Goal: Task Accomplishment & Management: Complete application form

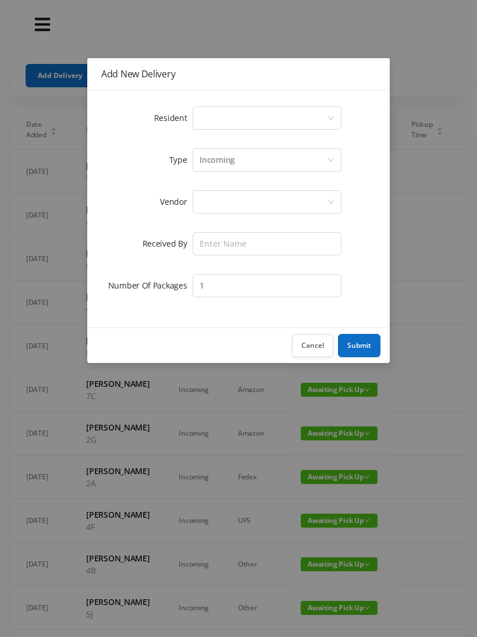
click at [215, 113] on div "Select a person" at bounding box center [262, 118] width 127 height 22
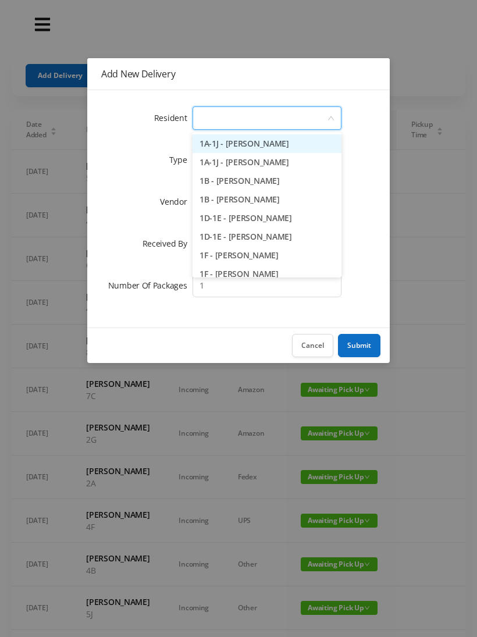
type input "2"
click at [262, 237] on li "2D - [PERSON_NAME]" at bounding box center [267, 236] width 149 height 19
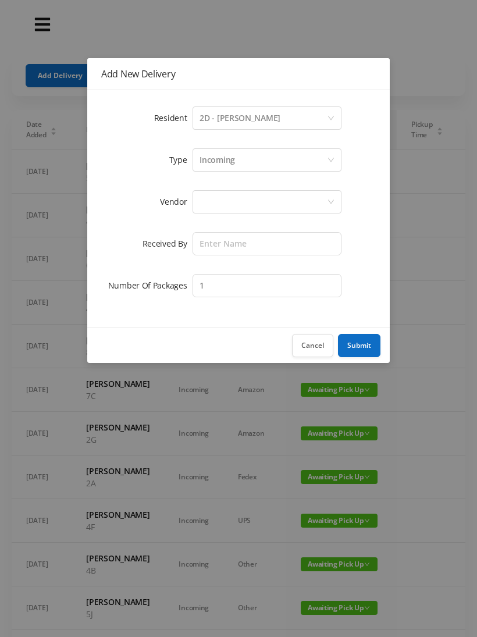
click at [205, 205] on div at bounding box center [262, 202] width 127 height 22
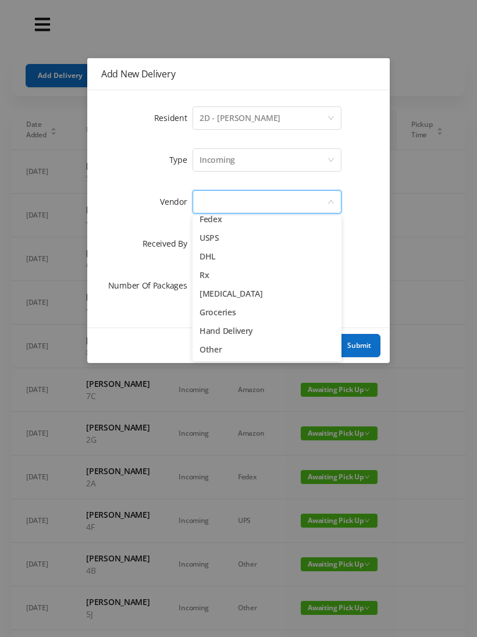
scroll to position [45, 0]
click at [224, 355] on li "Other" at bounding box center [267, 349] width 149 height 19
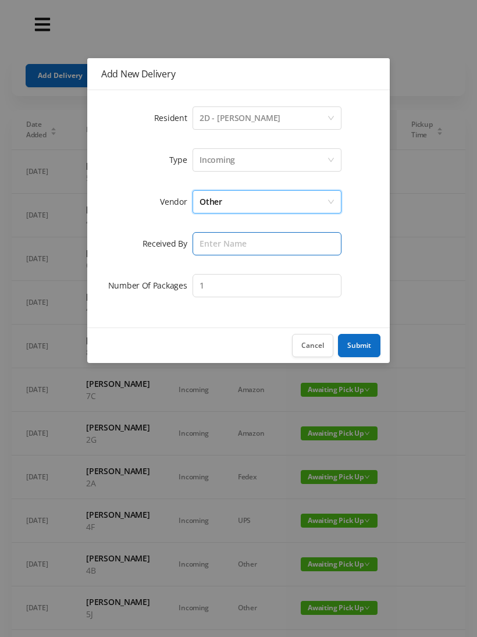
click at [217, 249] on input "text" at bounding box center [267, 243] width 149 height 23
type input "[PERSON_NAME]"
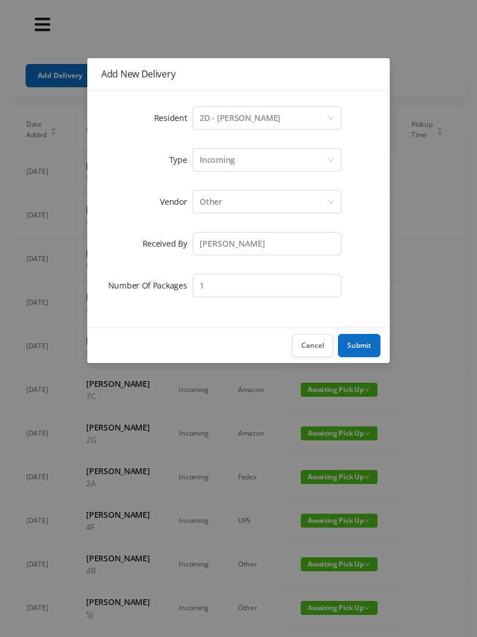
click at [369, 339] on button "Submit" at bounding box center [359, 345] width 42 height 23
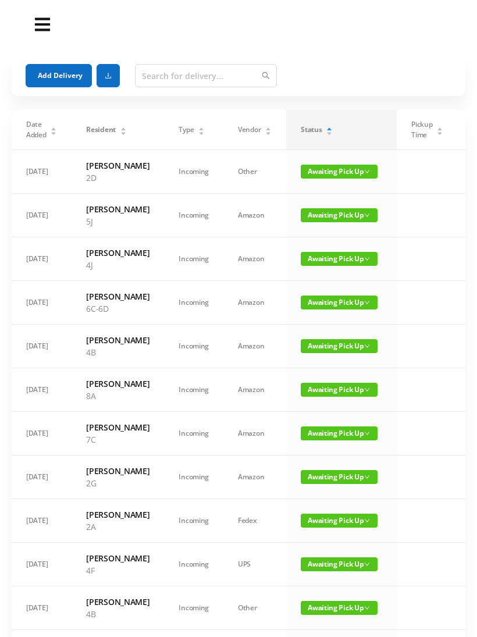
click at [66, 69] on button "Add Delivery" at bounding box center [59, 75] width 66 height 23
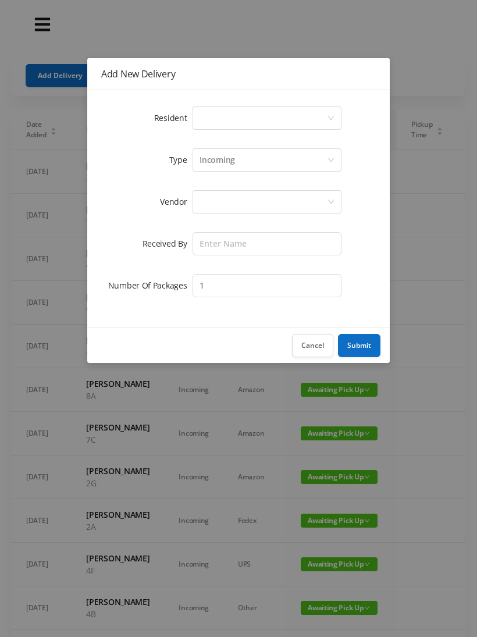
click at [218, 113] on div "Select a person" at bounding box center [262, 118] width 127 height 22
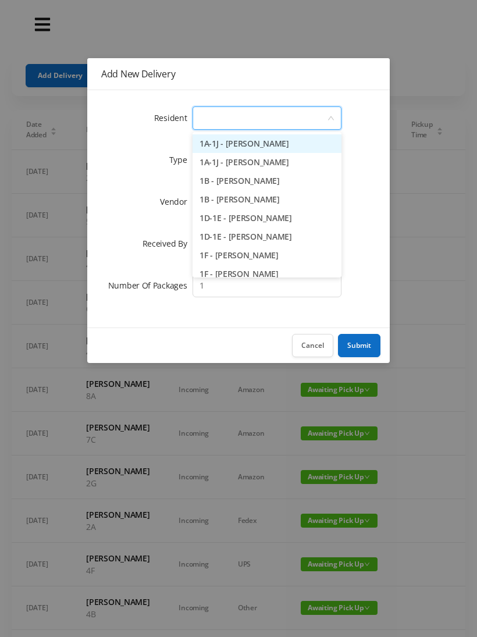
type input "2"
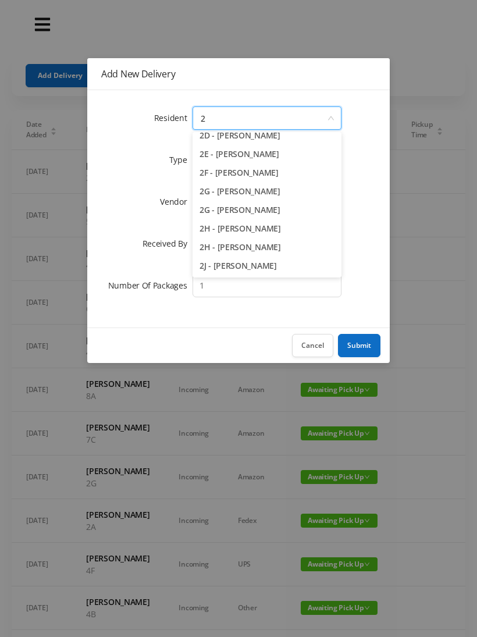
scroll to position [120, 0]
click at [241, 245] on li "2H - [PERSON_NAME]" at bounding box center [267, 247] width 149 height 19
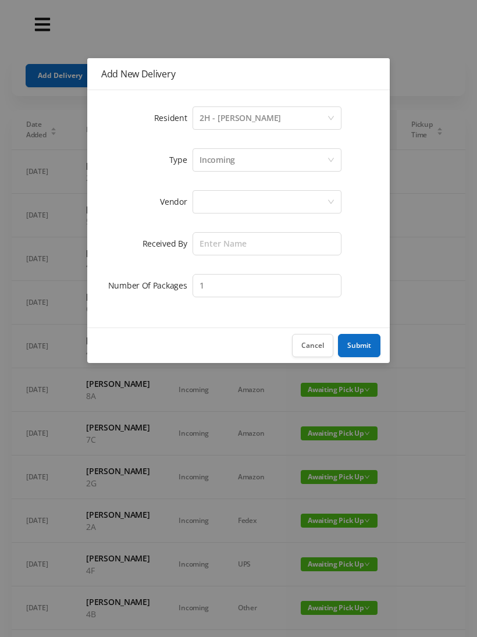
click at [217, 205] on div at bounding box center [262, 202] width 127 height 22
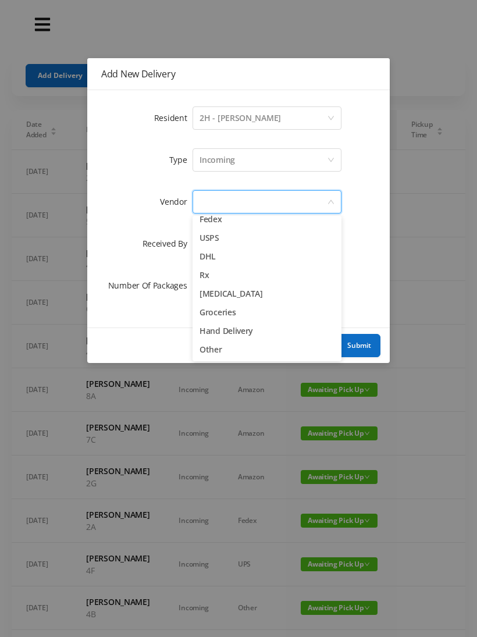
scroll to position [45, 0]
click at [226, 347] on li "Other" at bounding box center [267, 349] width 149 height 19
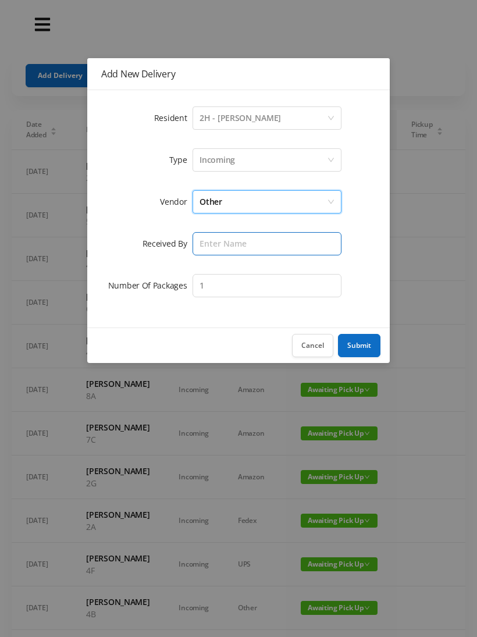
click at [215, 243] on input "text" at bounding box center [267, 243] width 149 height 23
type input "[PERSON_NAME]"
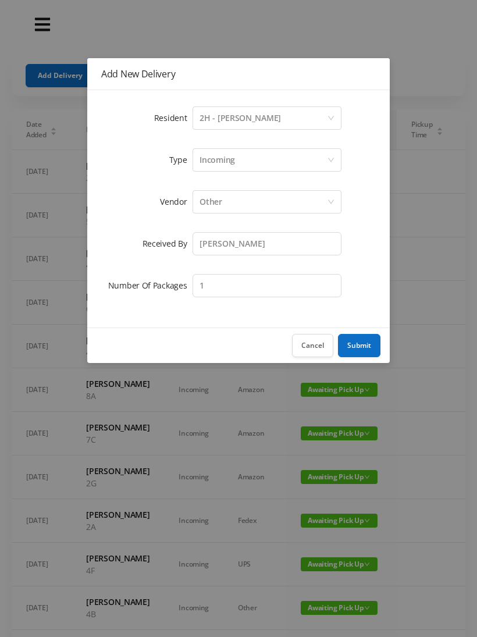
click at [356, 356] on button "Submit" at bounding box center [359, 345] width 42 height 23
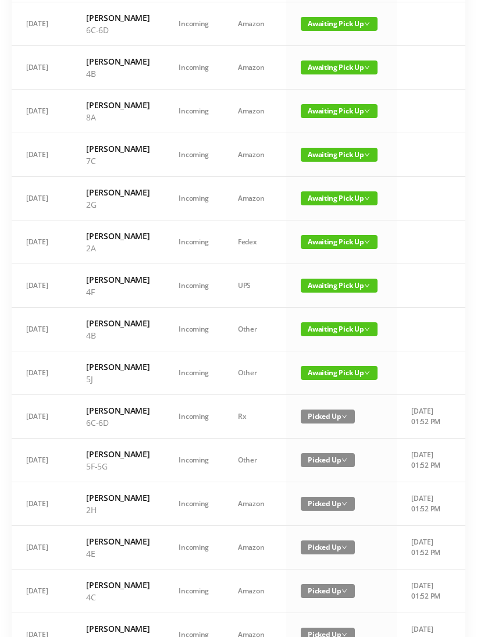
scroll to position [322, 0]
click at [316, 118] on span "Awaiting Pick Up" at bounding box center [339, 111] width 77 height 14
click at [307, 216] on link "Picked Up" at bounding box center [332, 219] width 76 height 19
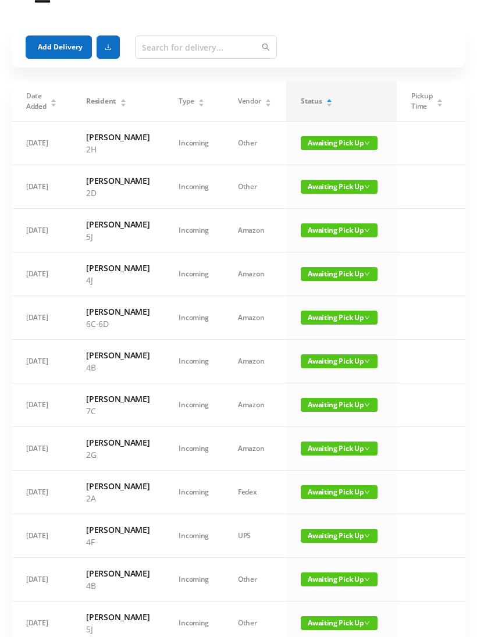
scroll to position [0, 0]
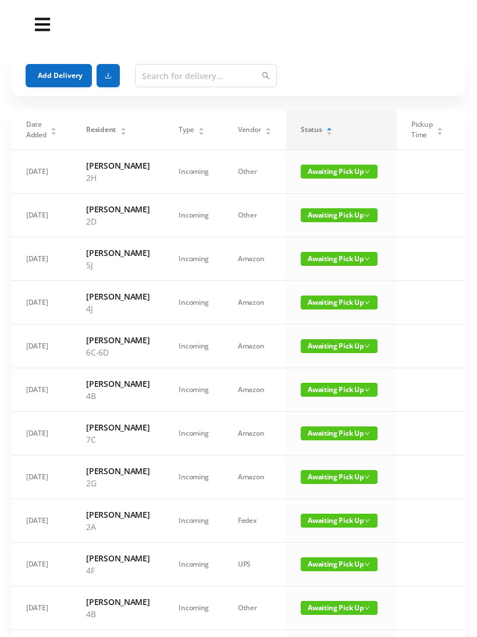
click at [42, 78] on button "Add Delivery" at bounding box center [59, 75] width 66 height 23
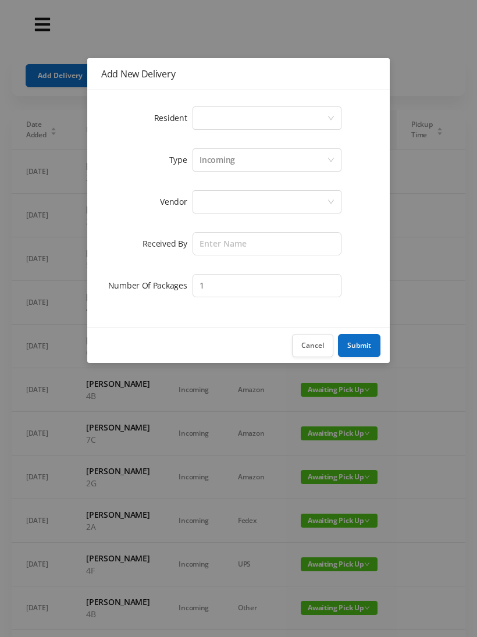
click at [203, 108] on div "Select a person" at bounding box center [262, 118] width 127 height 22
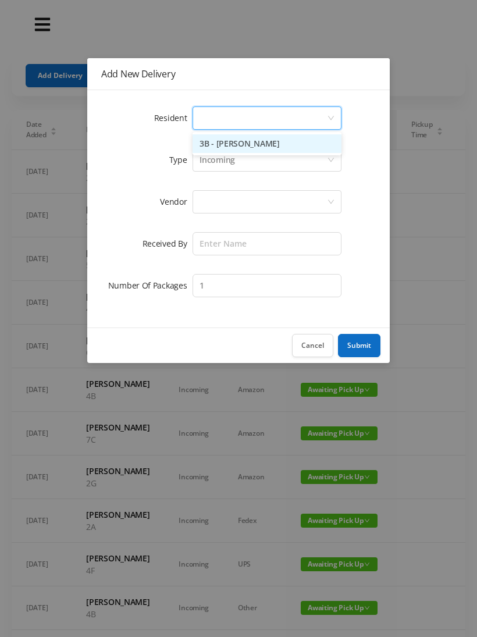
click at [203, 199] on div at bounding box center [262, 202] width 127 height 22
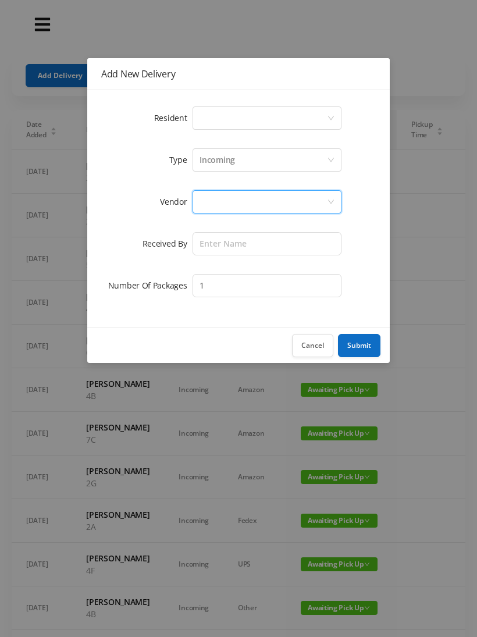
click at [210, 122] on div "Select a person" at bounding box center [262, 118] width 127 height 22
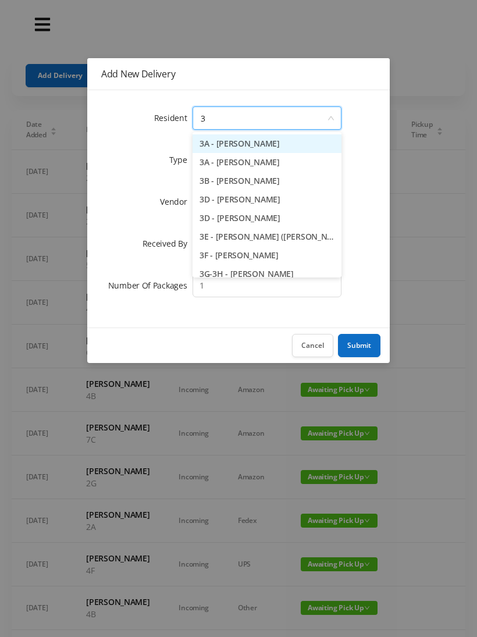
type input "3b"
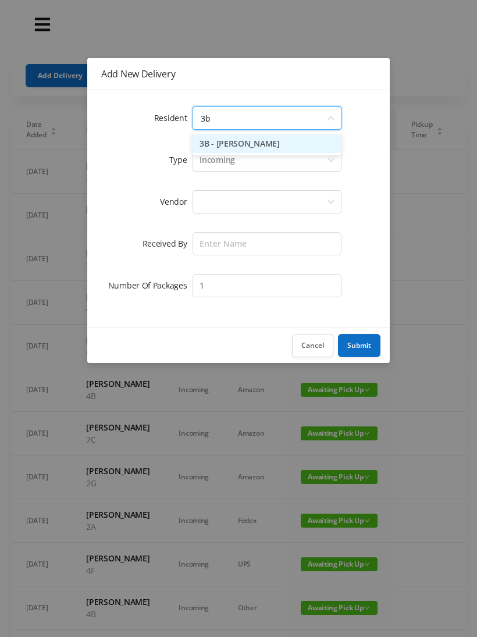
click at [211, 139] on li "3B - [PERSON_NAME]" at bounding box center [267, 143] width 149 height 19
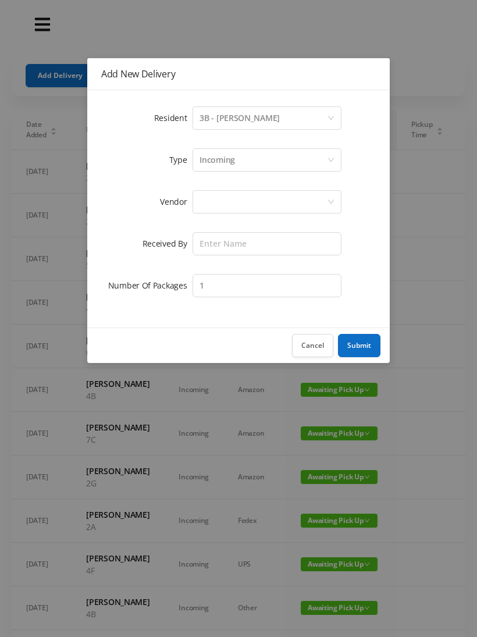
click at [201, 200] on div at bounding box center [262, 202] width 127 height 22
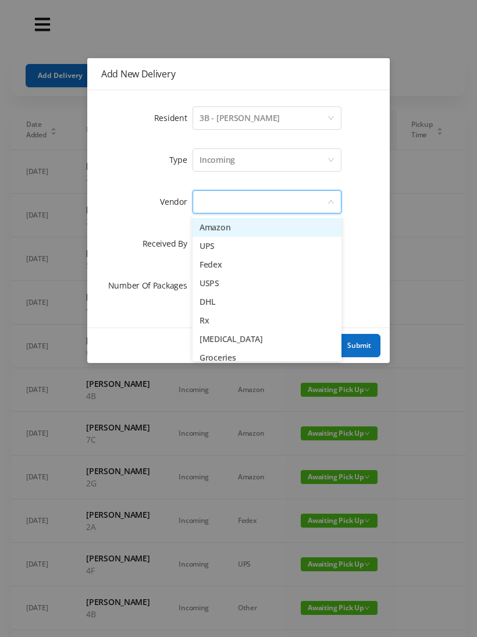
click at [202, 225] on li "Amazon" at bounding box center [267, 227] width 149 height 19
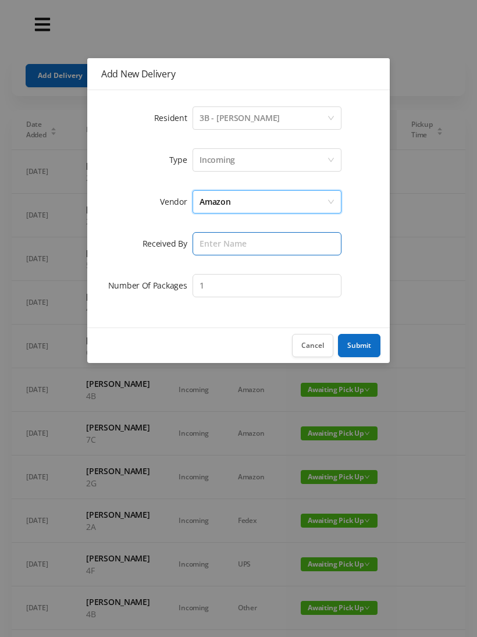
click at [211, 240] on input "text" at bounding box center [267, 243] width 149 height 23
type input "[PERSON_NAME]"
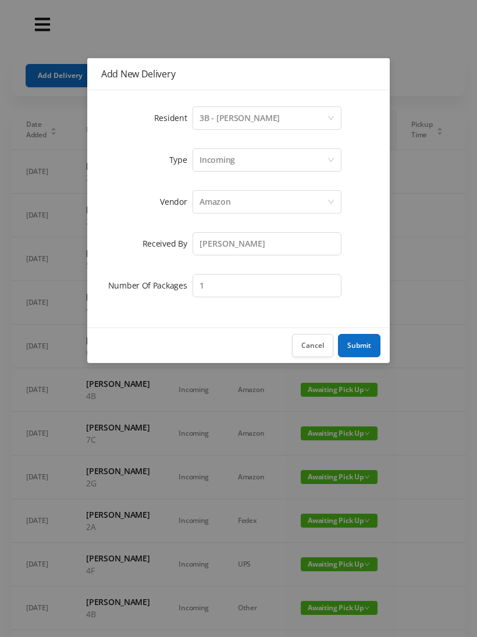
click at [361, 346] on button "Submit" at bounding box center [359, 345] width 42 height 23
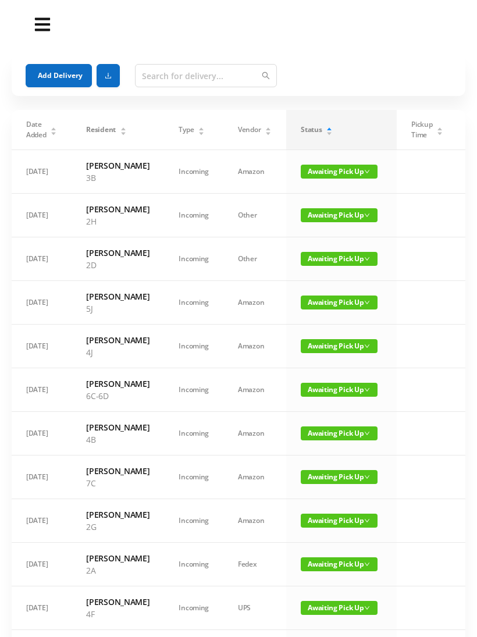
click at [48, 70] on button "Add Delivery" at bounding box center [59, 75] width 66 height 23
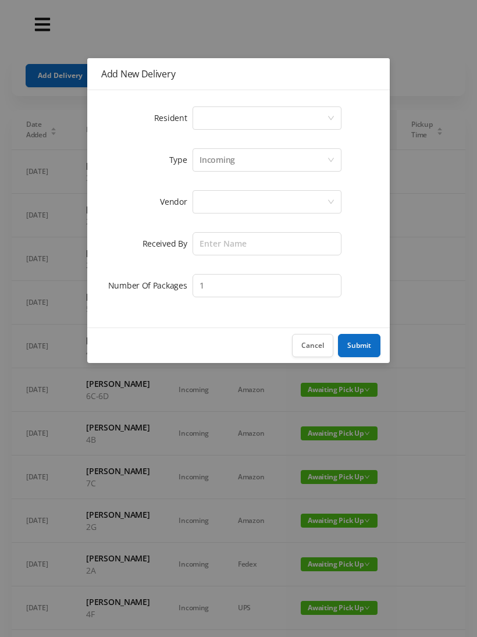
click at [201, 121] on div "Select a person" at bounding box center [262, 118] width 127 height 22
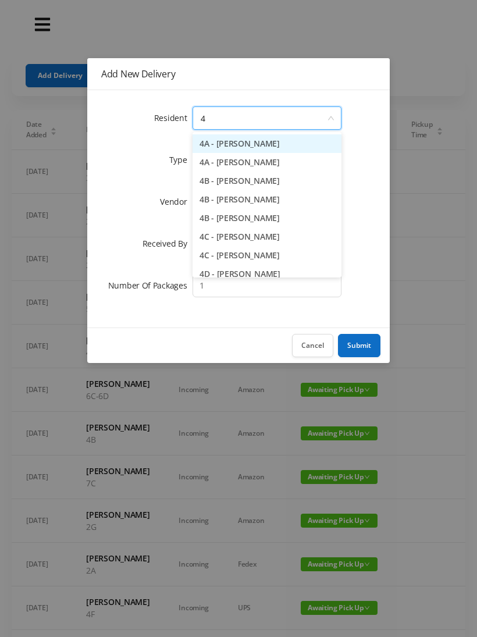
type input "4e"
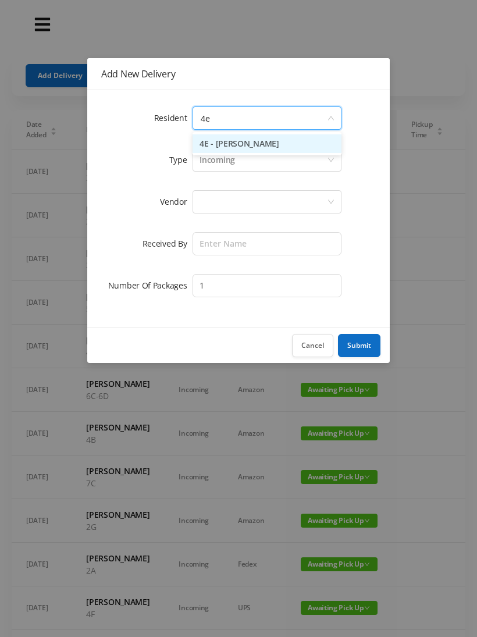
click at [220, 140] on li "4E - [PERSON_NAME]" at bounding box center [267, 143] width 149 height 19
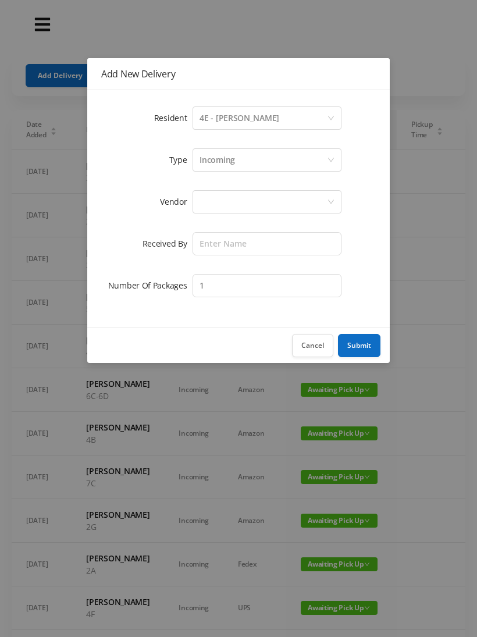
click at [207, 199] on div at bounding box center [262, 202] width 127 height 22
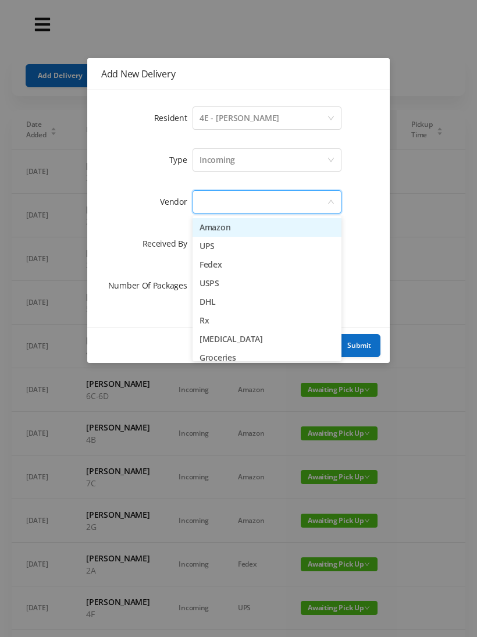
click at [207, 227] on li "Amazon" at bounding box center [267, 227] width 149 height 19
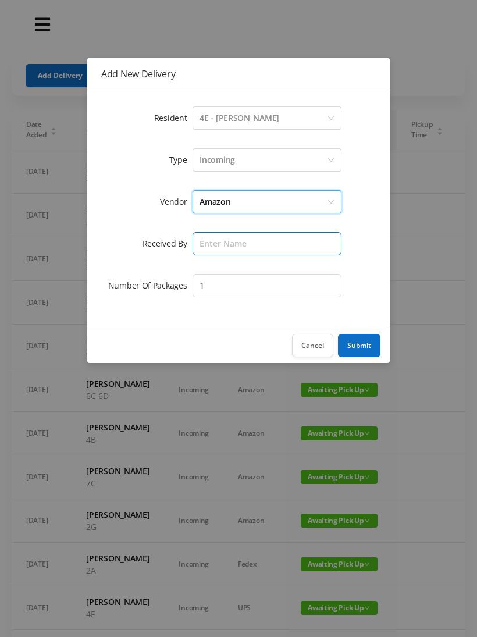
click at [207, 247] on input "text" at bounding box center [267, 243] width 149 height 23
type input "[PERSON_NAME]"
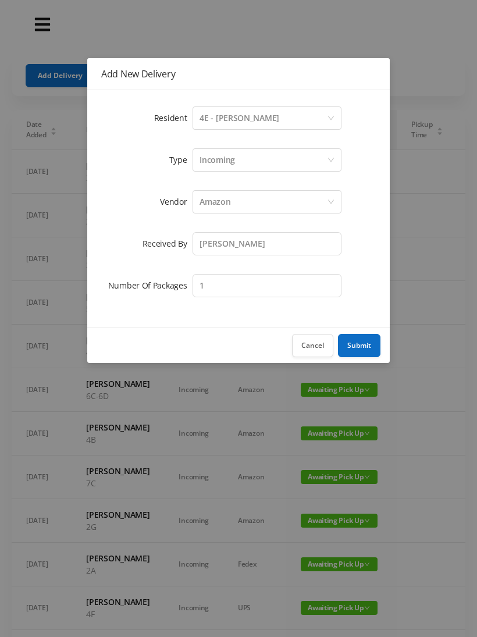
click at [351, 340] on button "Submit" at bounding box center [359, 345] width 42 height 23
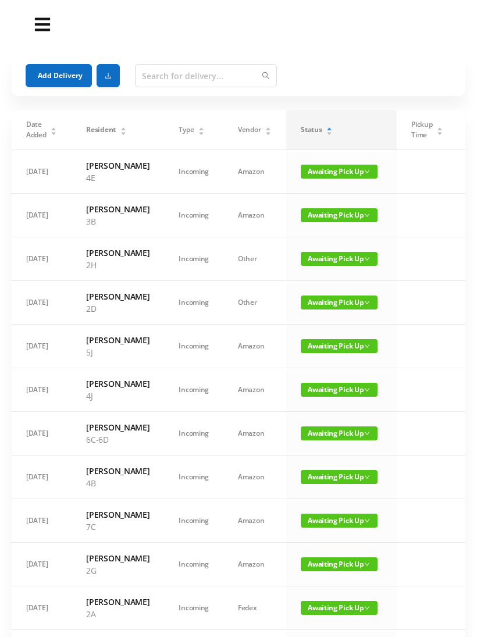
click at [47, 72] on button "Add Delivery" at bounding box center [59, 75] width 66 height 23
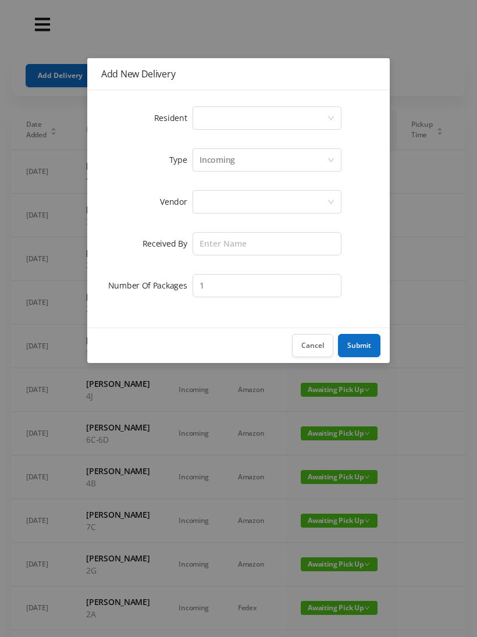
click at [205, 115] on div "Select a person" at bounding box center [262, 118] width 127 height 22
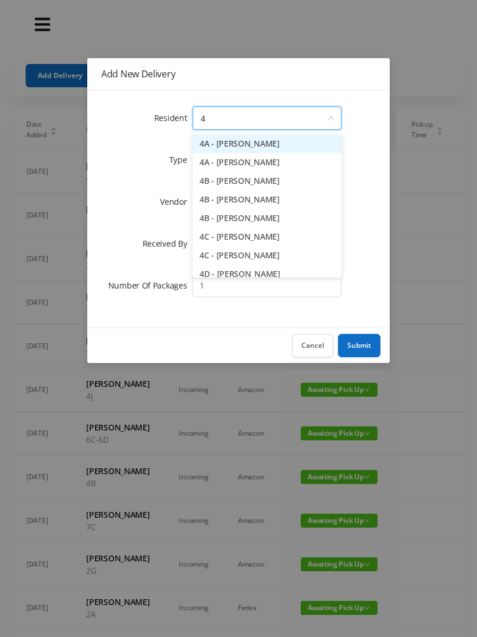
type input "4j"
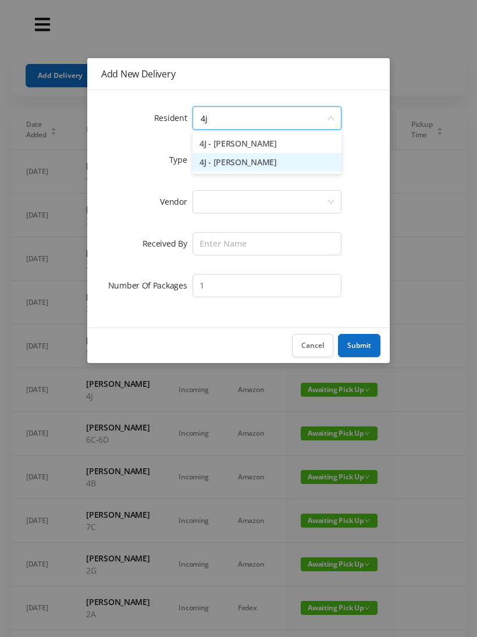
click at [219, 164] on li "4J - [PERSON_NAME]" at bounding box center [267, 162] width 149 height 19
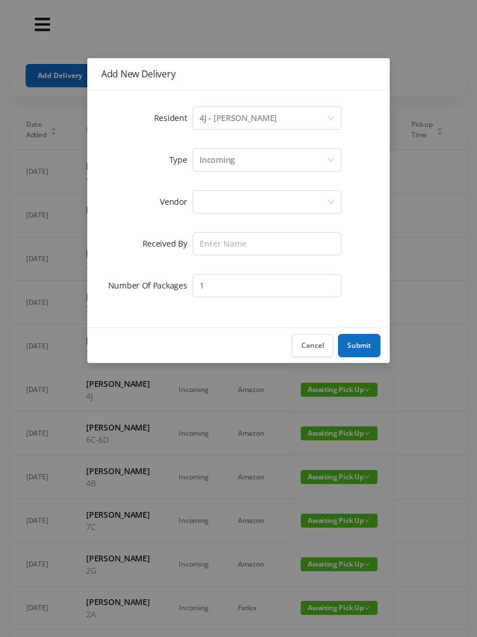
click at [197, 200] on div at bounding box center [267, 201] width 149 height 23
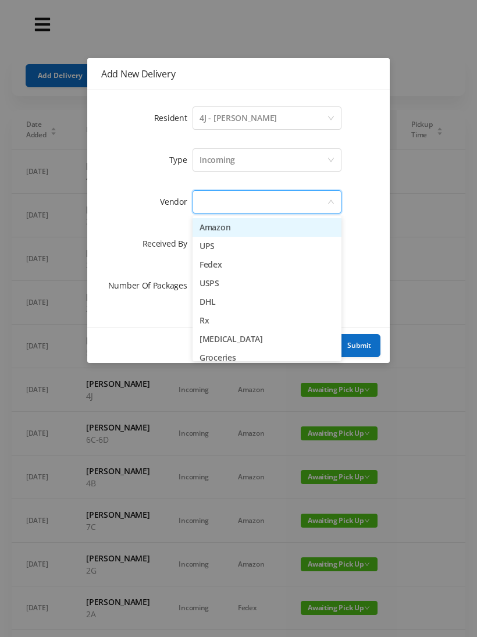
click at [202, 227] on li "Amazon" at bounding box center [267, 227] width 149 height 19
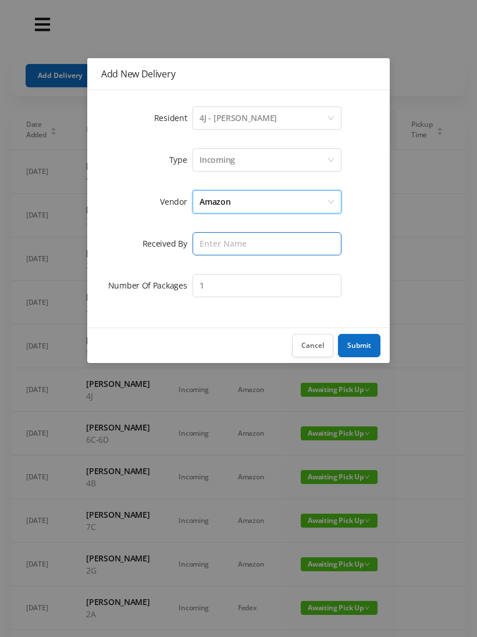
click at [199, 240] on input "text" at bounding box center [267, 243] width 149 height 23
type input "[PERSON_NAME]"
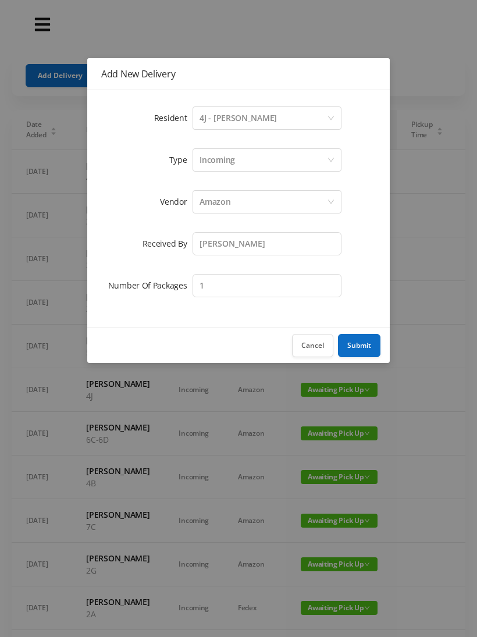
click at [352, 345] on button "Submit" at bounding box center [359, 345] width 42 height 23
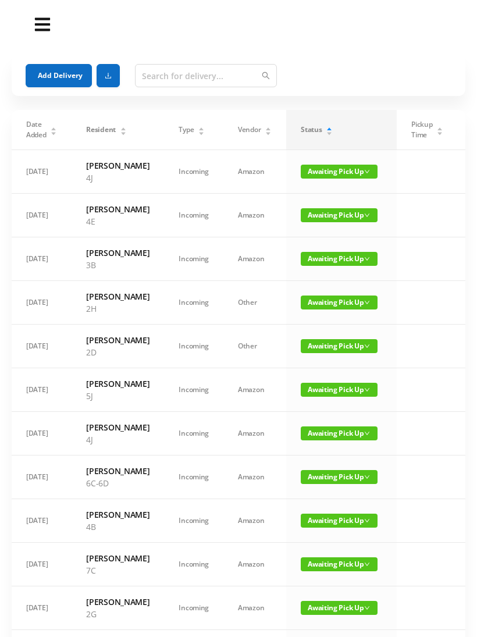
click at [59, 70] on button "Add Delivery" at bounding box center [59, 75] width 66 height 23
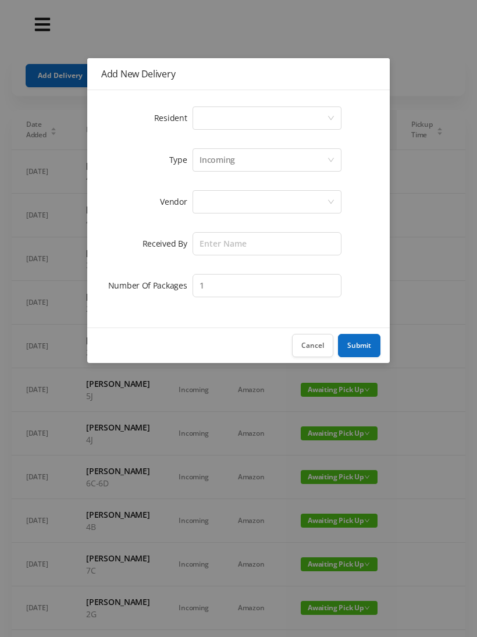
click at [199, 112] on div "Select a person" at bounding box center [262, 118] width 127 height 22
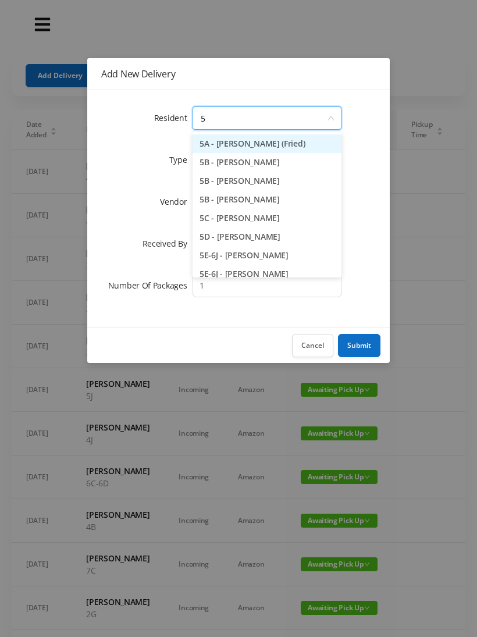
type input "5b"
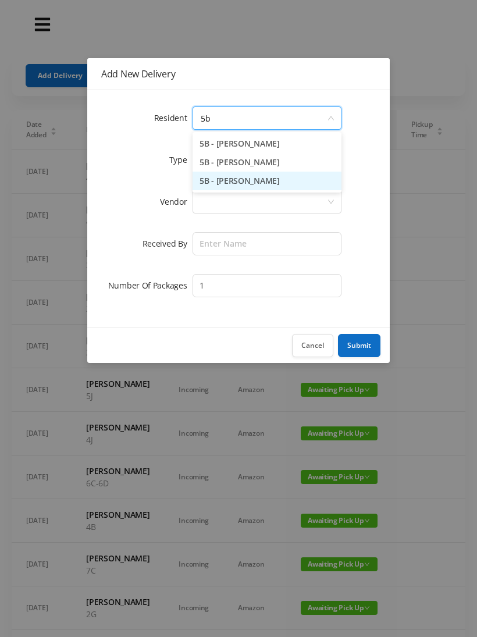
click at [220, 182] on li "5B - [PERSON_NAME]" at bounding box center [267, 181] width 149 height 19
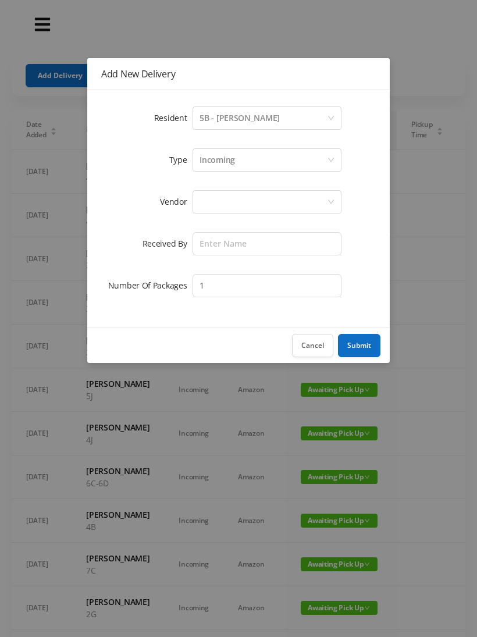
click at [191, 202] on label "Vendor" at bounding box center [176, 201] width 33 height 11
click at [208, 192] on div at bounding box center [262, 202] width 127 height 22
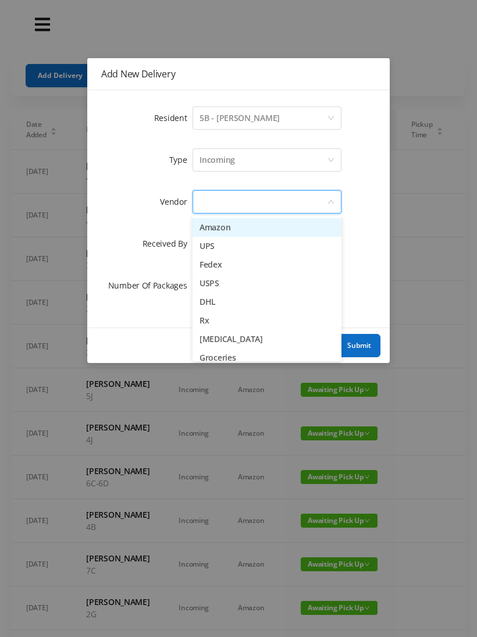
click at [213, 228] on li "Amazon" at bounding box center [267, 227] width 149 height 19
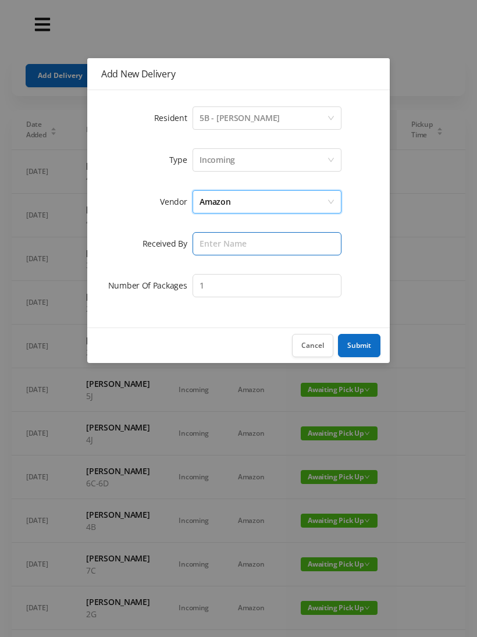
click at [209, 243] on input "text" at bounding box center [267, 243] width 149 height 23
type input "[PERSON_NAME]"
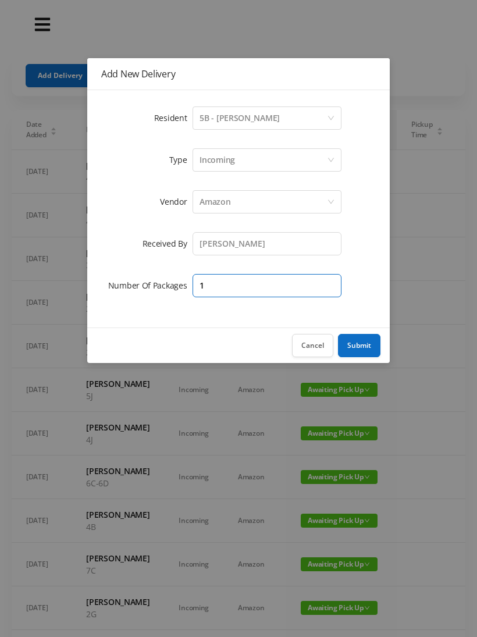
click at [212, 277] on input "1" at bounding box center [267, 285] width 149 height 23
click at [214, 275] on input "1" at bounding box center [267, 285] width 149 height 23
click at [220, 286] on input "1" at bounding box center [267, 285] width 149 height 23
type input "2"
click at [357, 348] on button "Submit" at bounding box center [359, 345] width 42 height 23
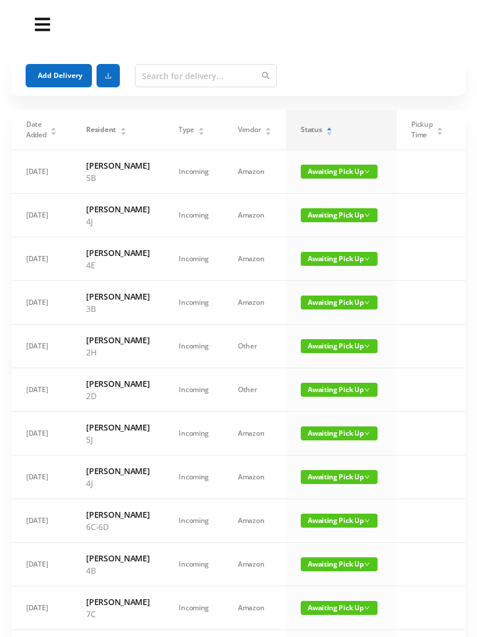
click at [45, 70] on button "Add Delivery" at bounding box center [59, 75] width 66 height 23
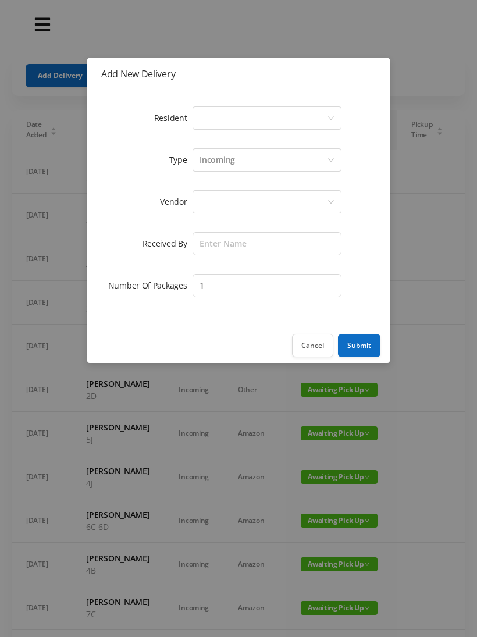
click at [200, 110] on div "Select a person" at bounding box center [262, 118] width 127 height 22
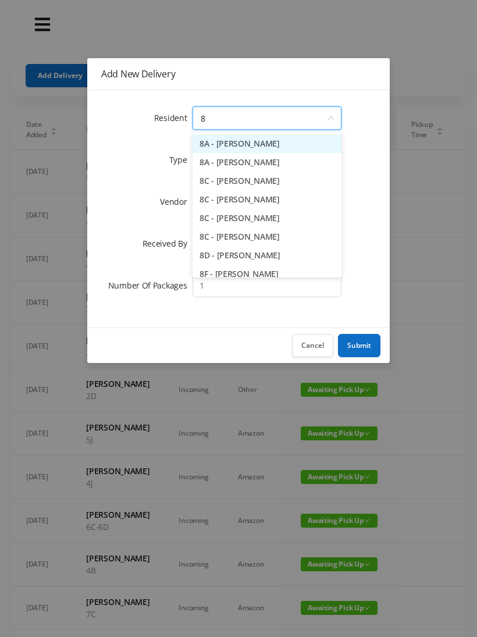
type input "8a"
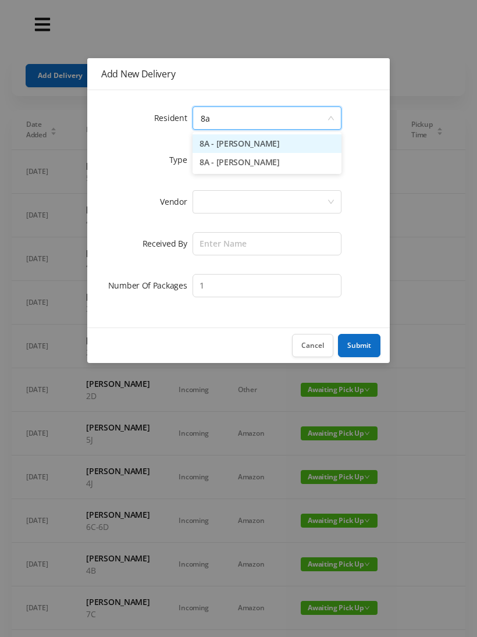
click at [224, 139] on li "8A - [PERSON_NAME]" at bounding box center [267, 143] width 149 height 19
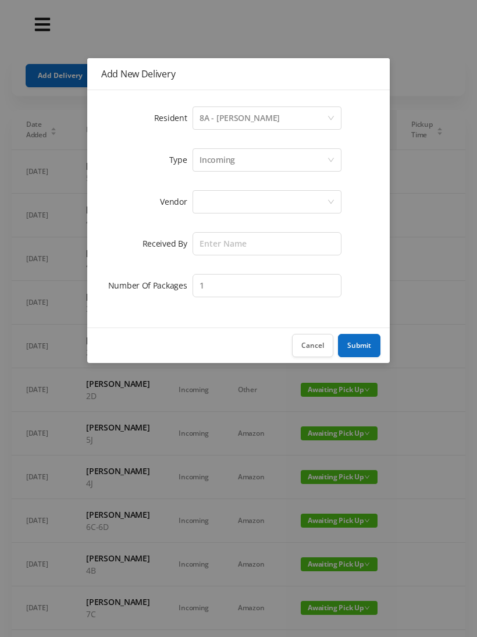
click at [206, 199] on div at bounding box center [262, 202] width 127 height 22
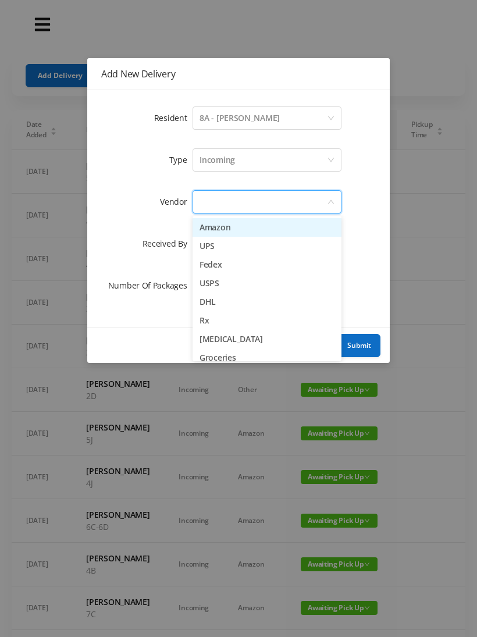
click at [207, 226] on li "Amazon" at bounding box center [267, 227] width 149 height 19
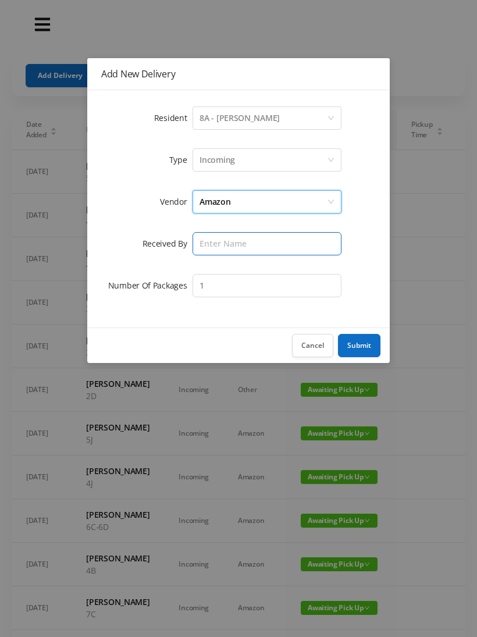
click at [205, 246] on input "text" at bounding box center [267, 243] width 149 height 23
type input "[PERSON_NAME]"
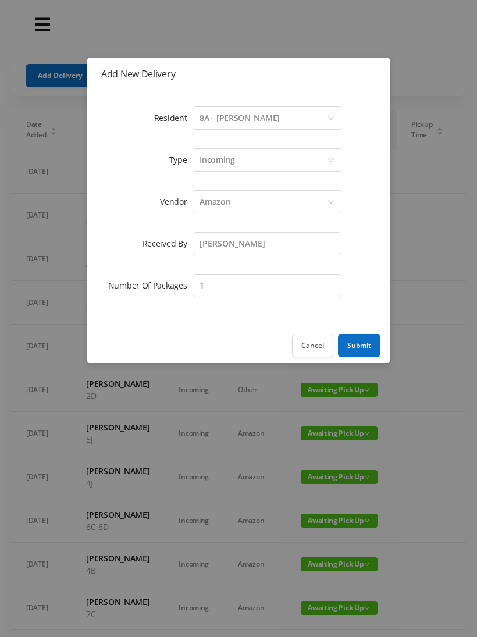
click at [351, 349] on button "Submit" at bounding box center [359, 345] width 42 height 23
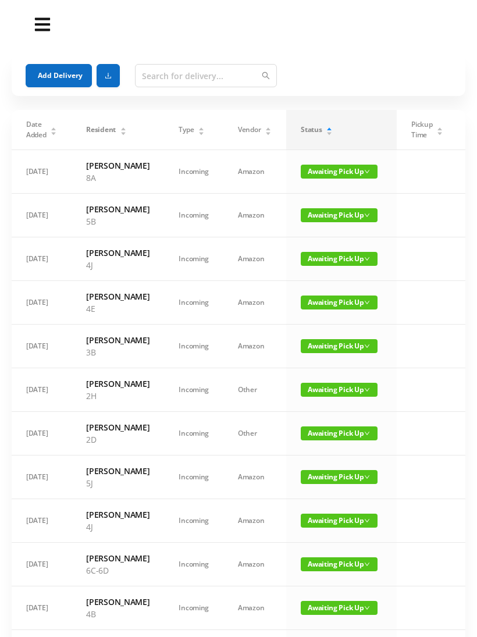
click at [39, 65] on button "Add Delivery" at bounding box center [59, 75] width 66 height 23
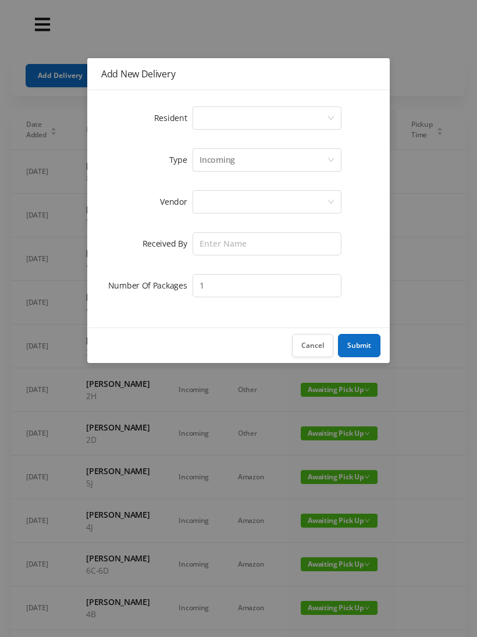
click at [207, 119] on div "Select a person" at bounding box center [262, 118] width 127 height 22
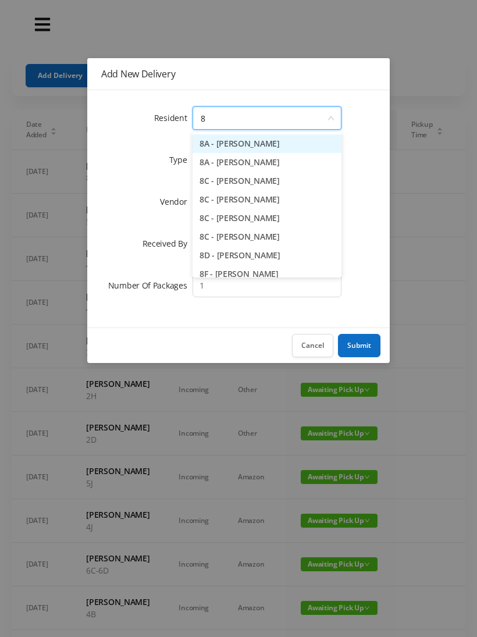
type input "8h"
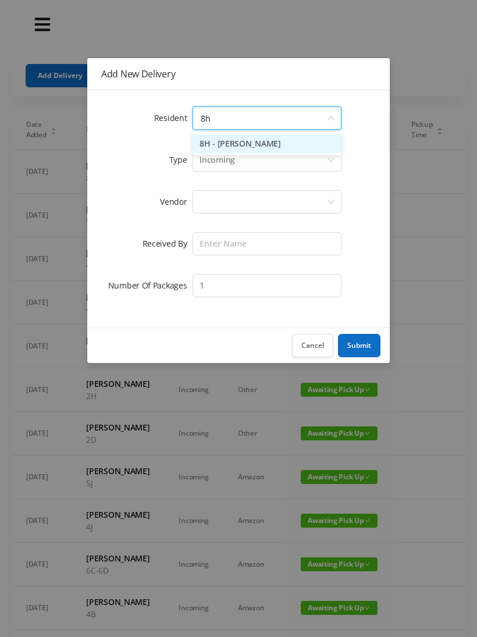
click at [220, 134] on li "8H - [PERSON_NAME]" at bounding box center [267, 143] width 149 height 19
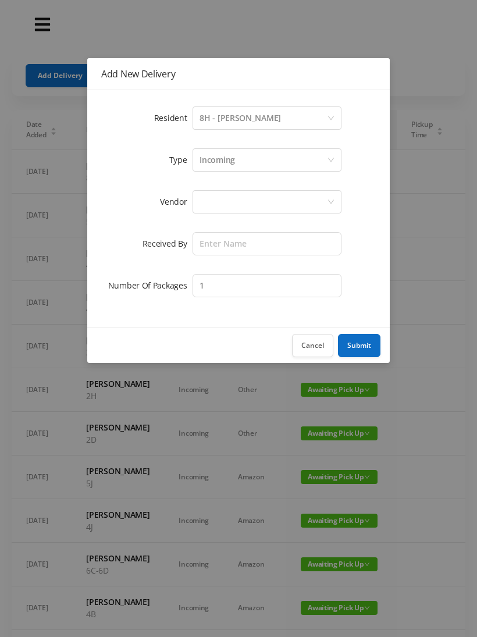
click at [204, 198] on div at bounding box center [262, 202] width 127 height 22
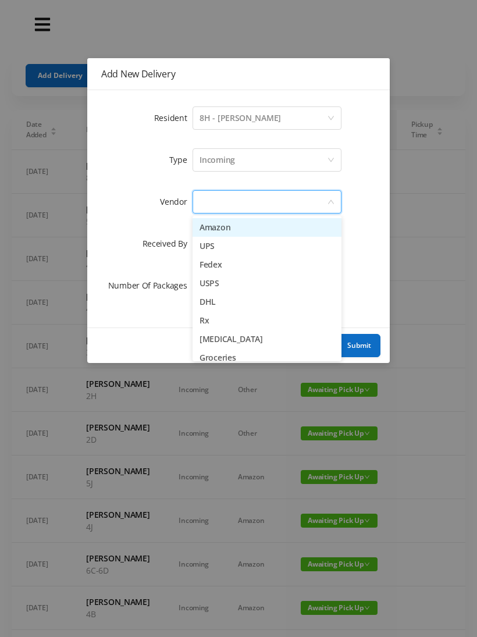
click at [205, 227] on li "Amazon" at bounding box center [267, 227] width 149 height 19
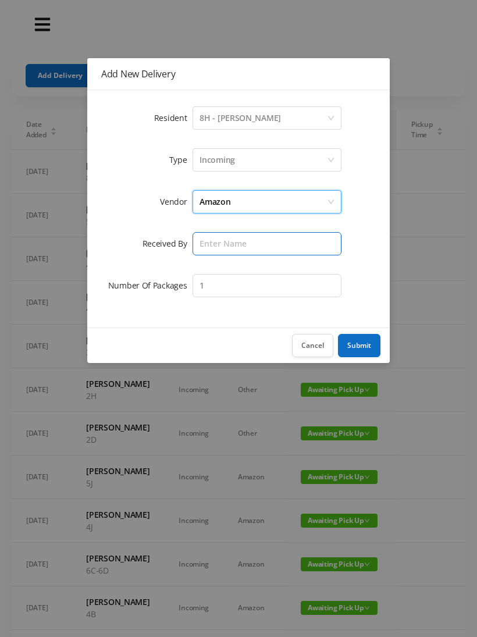
click at [204, 245] on input "text" at bounding box center [267, 243] width 149 height 23
type input "[PERSON_NAME]"
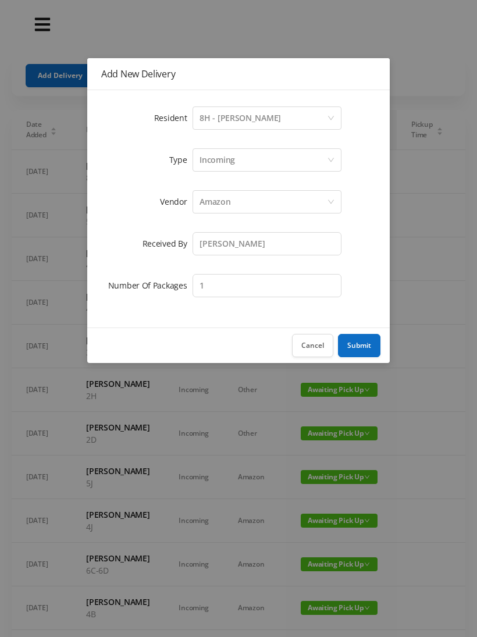
click at [355, 344] on button "Submit" at bounding box center [359, 345] width 42 height 23
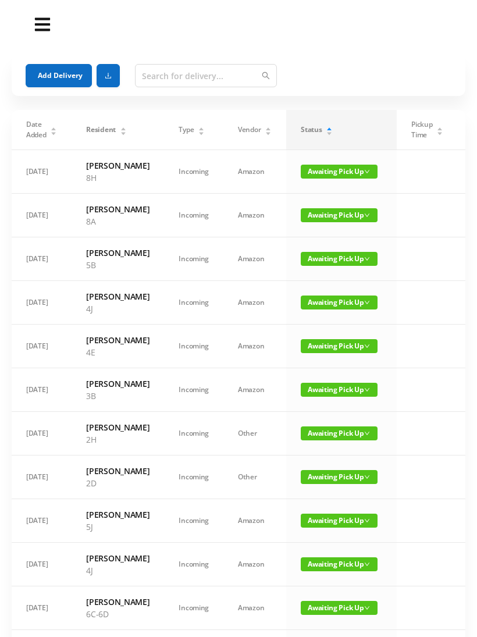
click at [52, 70] on button "Add Delivery" at bounding box center [59, 75] width 66 height 23
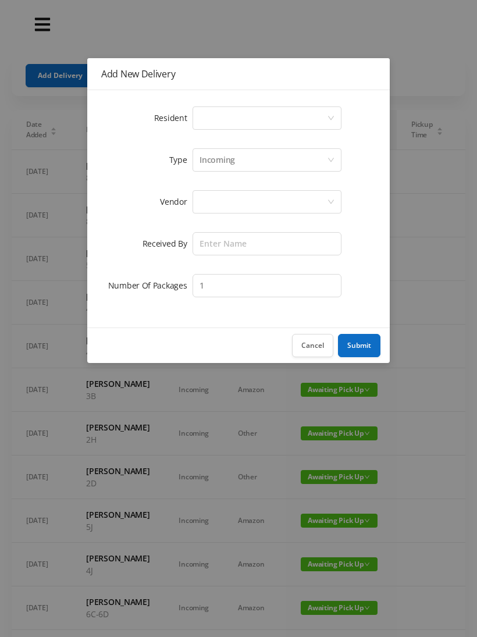
click at [201, 108] on div "Select a person" at bounding box center [262, 118] width 127 height 22
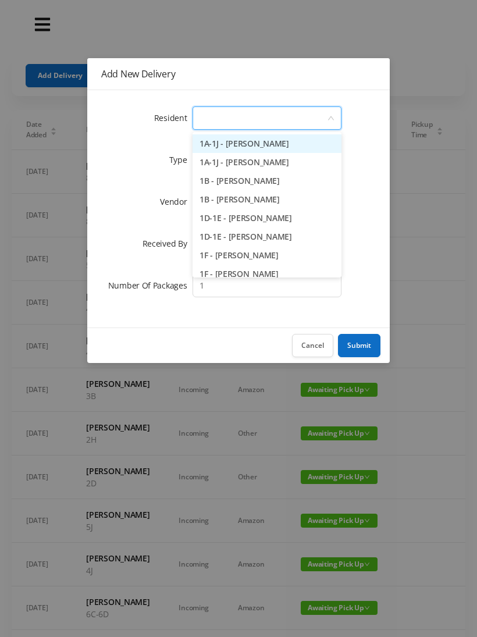
type input "5"
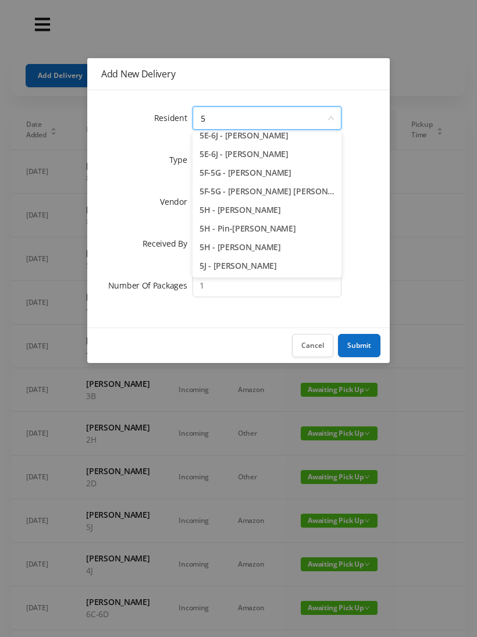
scroll to position [120, 0]
click at [231, 264] on li "5J - [PERSON_NAME]" at bounding box center [267, 265] width 149 height 19
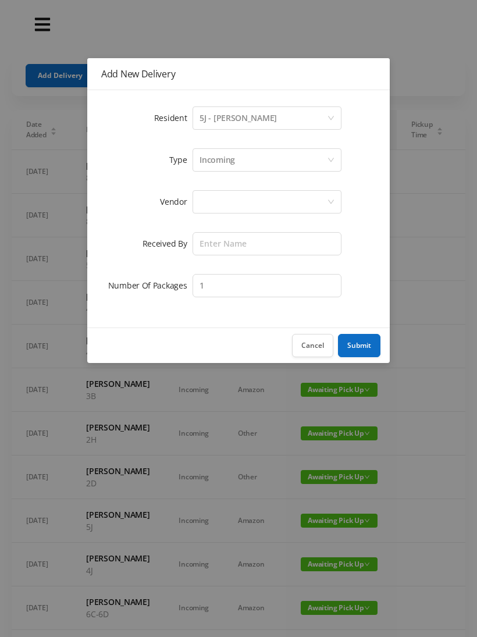
click at [194, 204] on div at bounding box center [267, 201] width 149 height 23
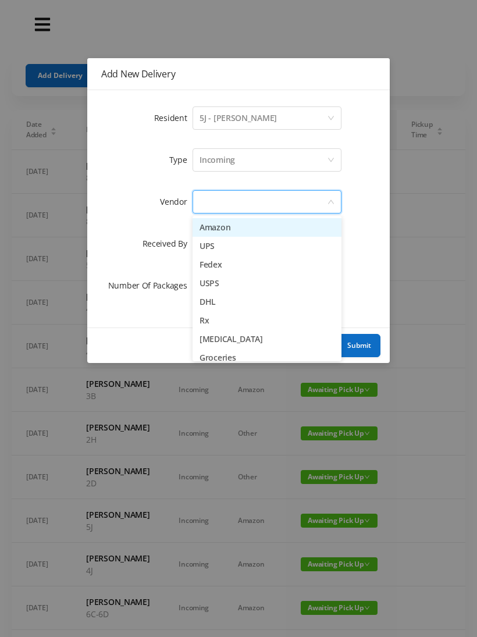
click at [201, 280] on li "USPS" at bounding box center [267, 283] width 149 height 19
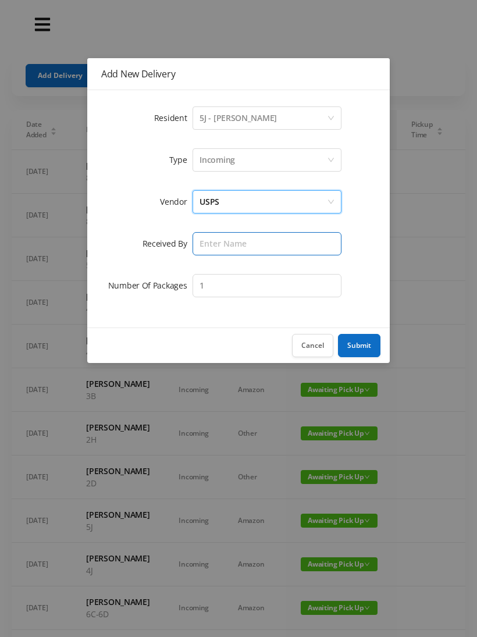
click at [199, 242] on input "text" at bounding box center [267, 243] width 149 height 23
type input "[PERSON_NAME]"
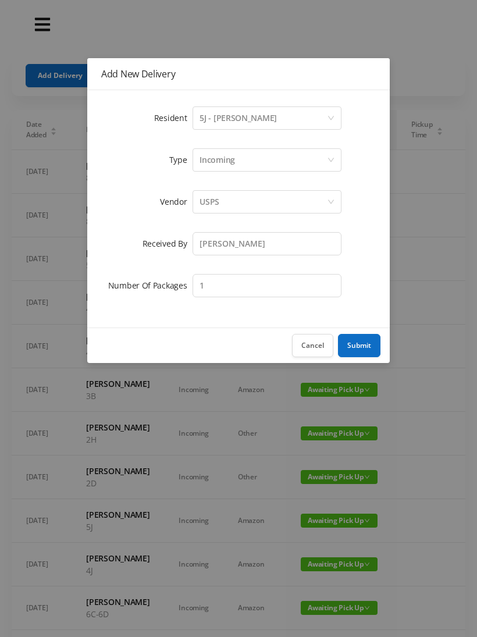
click at [361, 343] on button "Submit" at bounding box center [359, 345] width 42 height 23
click at [357, 341] on div "Cancel Submit" at bounding box center [238, 344] width 302 height 35
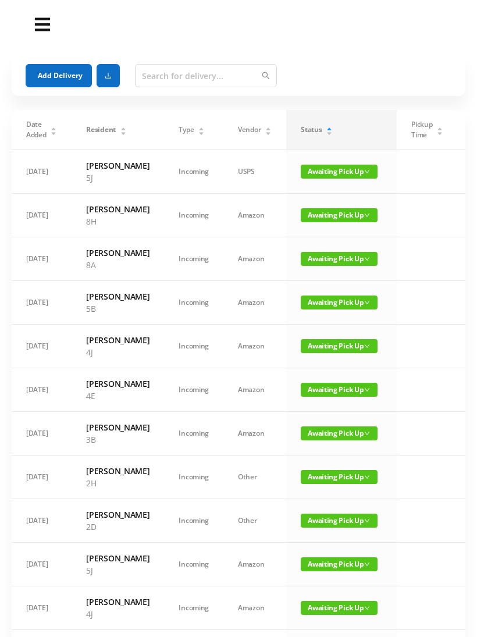
click at [45, 70] on button "Add Delivery" at bounding box center [59, 75] width 66 height 23
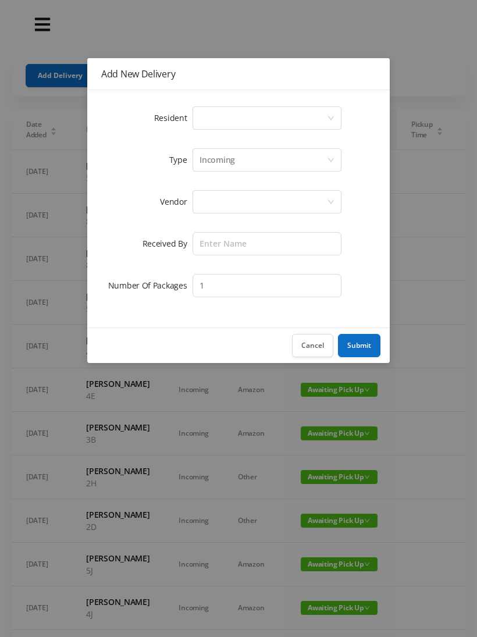
click at [200, 116] on div "Select a person" at bounding box center [262, 118] width 127 height 22
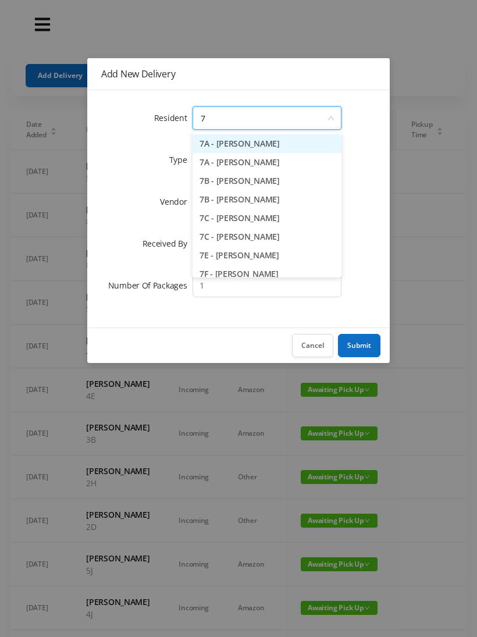
type input "7c"
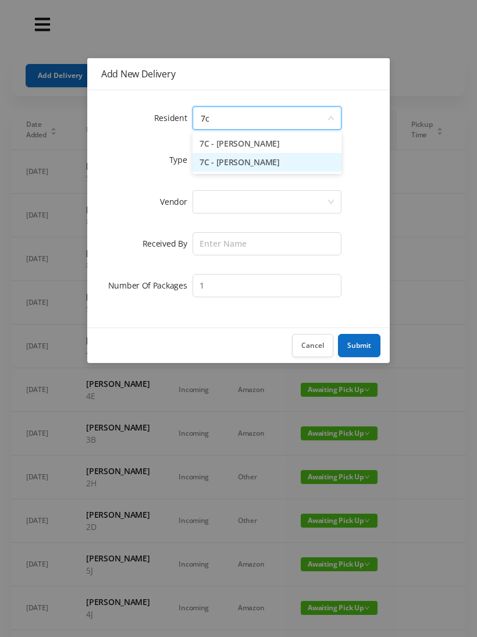
click at [220, 159] on li "7C - [PERSON_NAME]" at bounding box center [267, 162] width 149 height 19
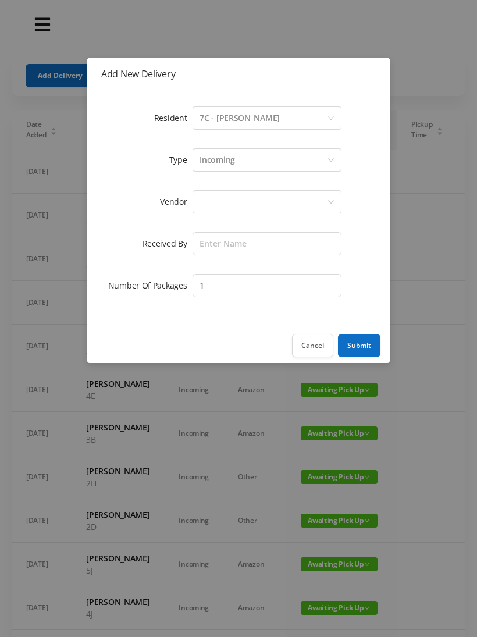
click at [195, 202] on div at bounding box center [267, 201] width 149 height 23
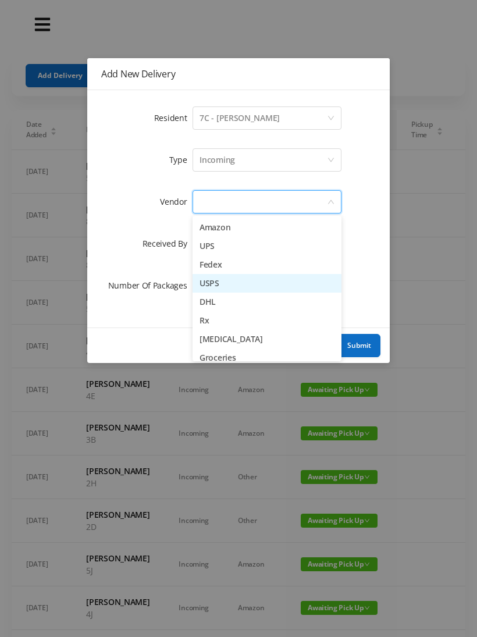
click at [204, 283] on li "USPS" at bounding box center [267, 283] width 149 height 19
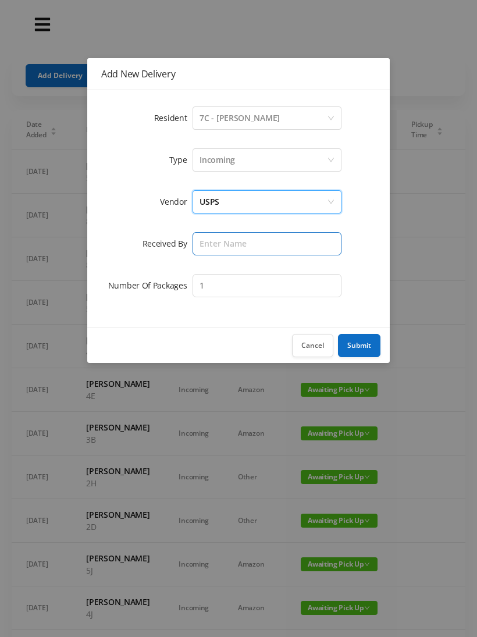
click at [204, 241] on input "text" at bounding box center [267, 243] width 149 height 23
type input "[PERSON_NAME]"
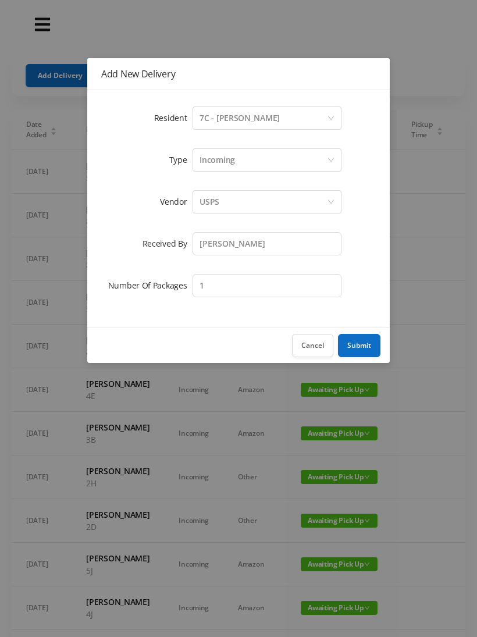
click at [359, 341] on button "Submit" at bounding box center [359, 345] width 42 height 23
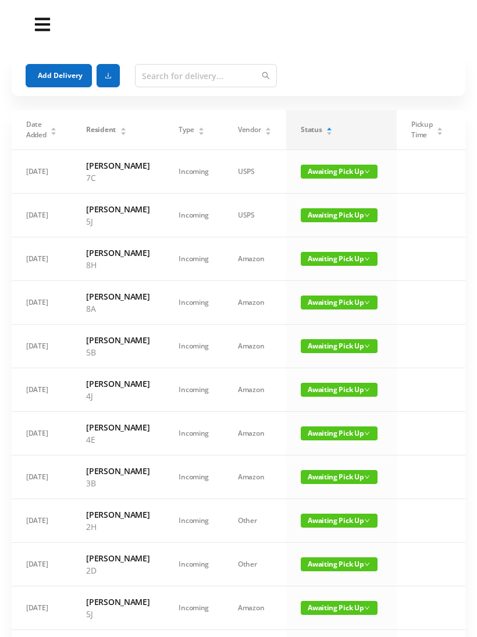
click at [312, 211] on td "Awaiting Pick Up" at bounding box center [341, 216] width 110 height 44
click at [311, 220] on span "Awaiting Pick Up" at bounding box center [339, 215] width 77 height 14
click at [304, 262] on link "Picked Up" at bounding box center [332, 262] width 76 height 19
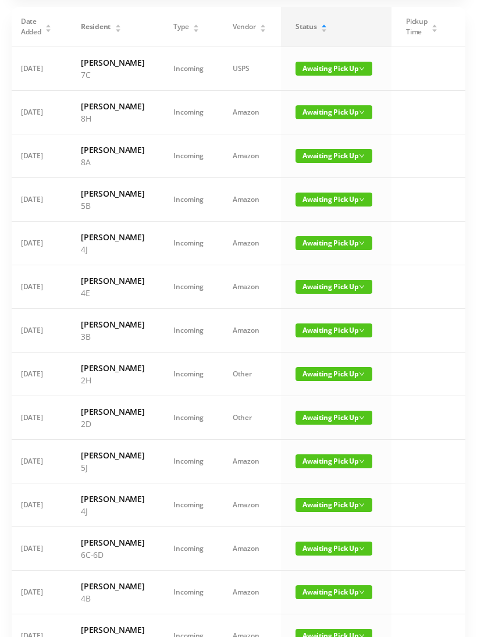
scroll to position [104, 0]
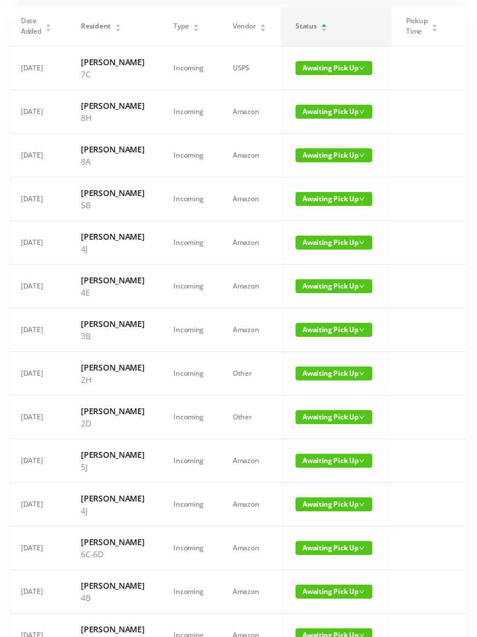
click at [298, 468] on span "Awaiting Pick Up" at bounding box center [333, 461] width 77 height 14
click at [290, 607] on link "Picked Up" at bounding box center [327, 605] width 76 height 19
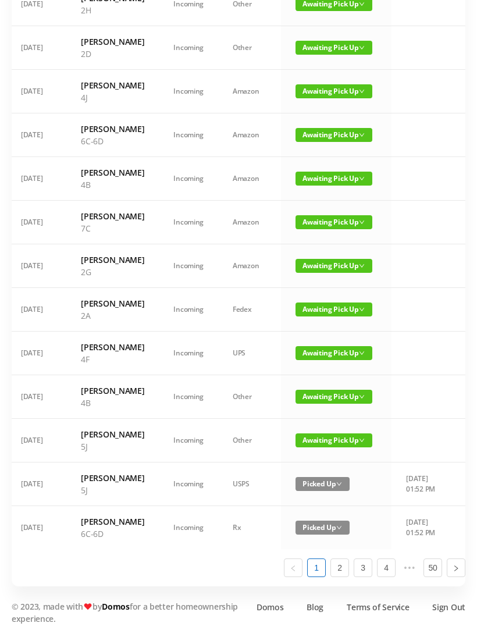
scroll to position [593, 0]
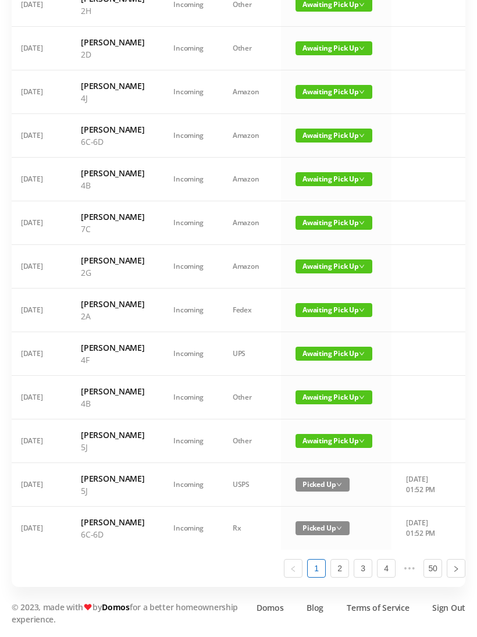
click at [301, 448] on span "Awaiting Pick Up" at bounding box center [333, 441] width 77 height 14
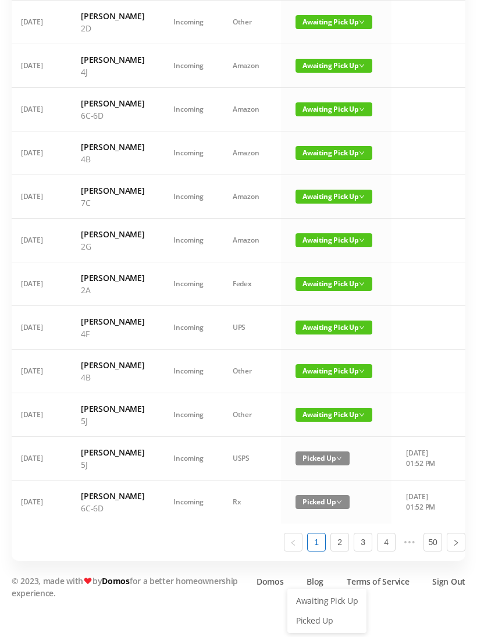
click at [296, 611] on link "Picked Up" at bounding box center [327, 620] width 76 height 19
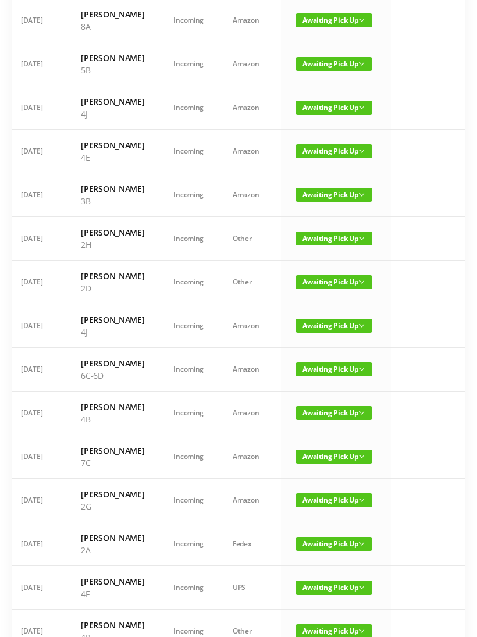
scroll to position [0, 0]
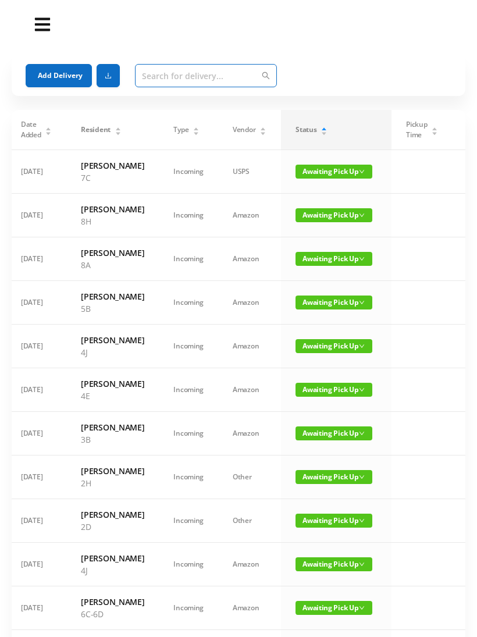
click at [151, 78] on input "text" at bounding box center [206, 75] width 142 height 23
click at [56, 73] on button "Add Delivery" at bounding box center [59, 75] width 66 height 23
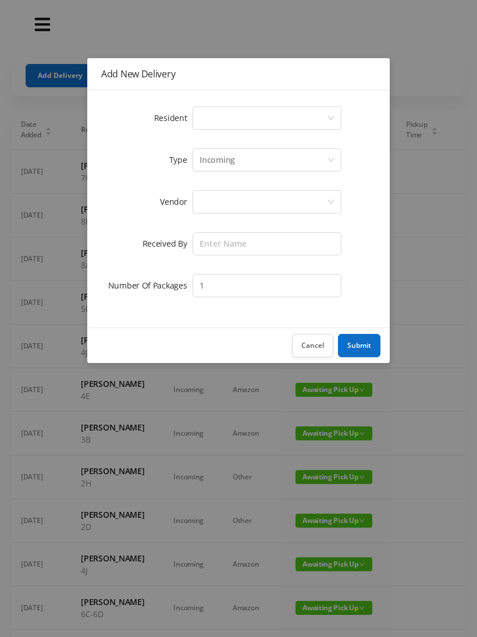
click at [205, 119] on div "Select a person" at bounding box center [262, 118] width 127 height 22
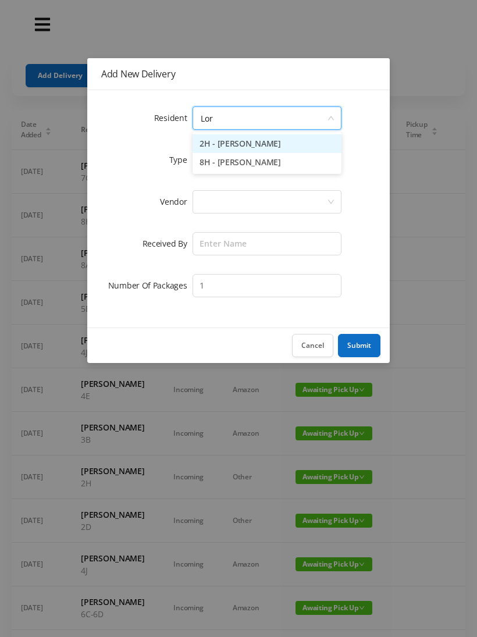
type input "Lorr"
click at [223, 140] on li "2H - [PERSON_NAME]" at bounding box center [267, 143] width 149 height 19
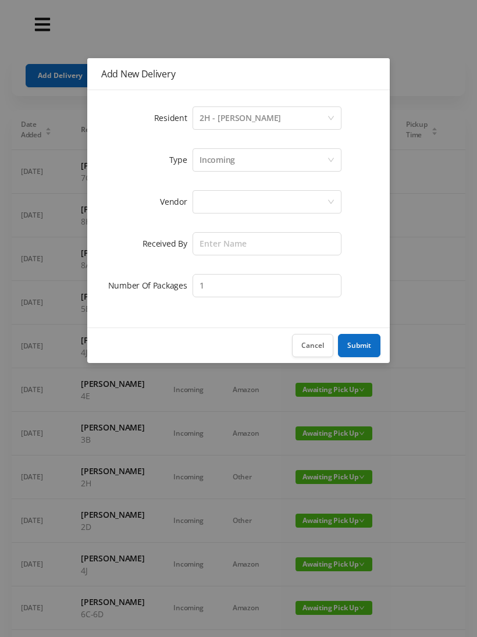
click at [201, 201] on div at bounding box center [262, 202] width 127 height 22
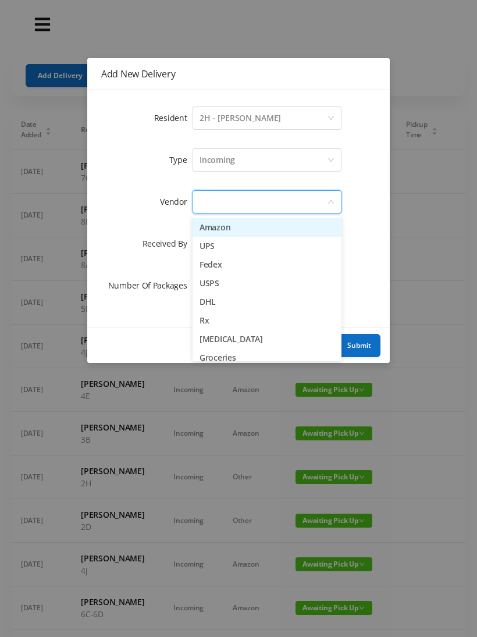
click at [198, 239] on li "UPS" at bounding box center [267, 246] width 149 height 19
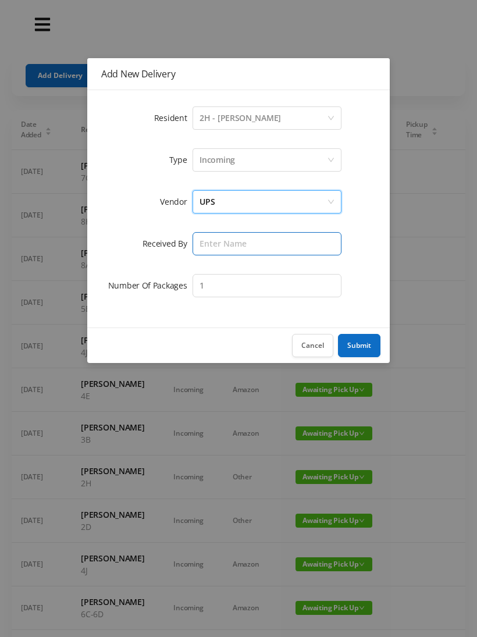
click at [199, 249] on input "text" at bounding box center [267, 243] width 149 height 23
type input "[PERSON_NAME]"
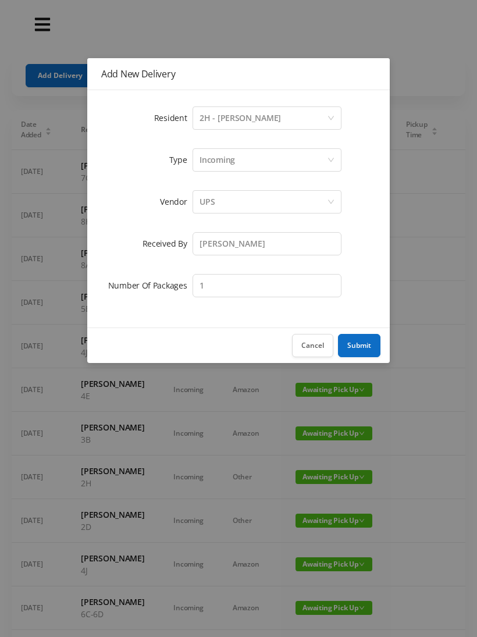
click at [357, 343] on button "Submit" at bounding box center [359, 345] width 42 height 23
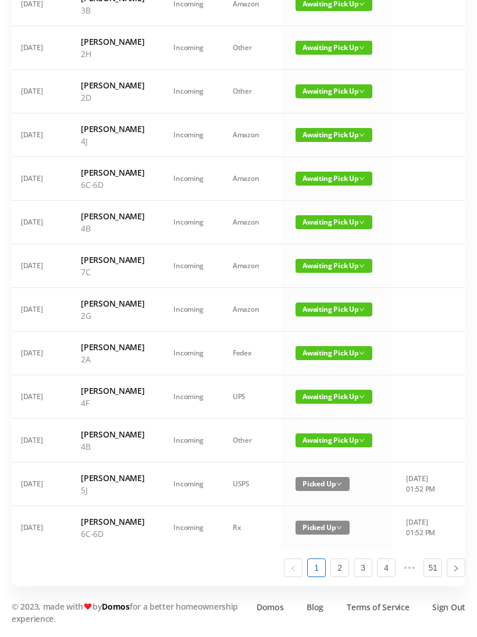
scroll to position [634, 0]
